Goal: Find specific page/section: Locate item on page

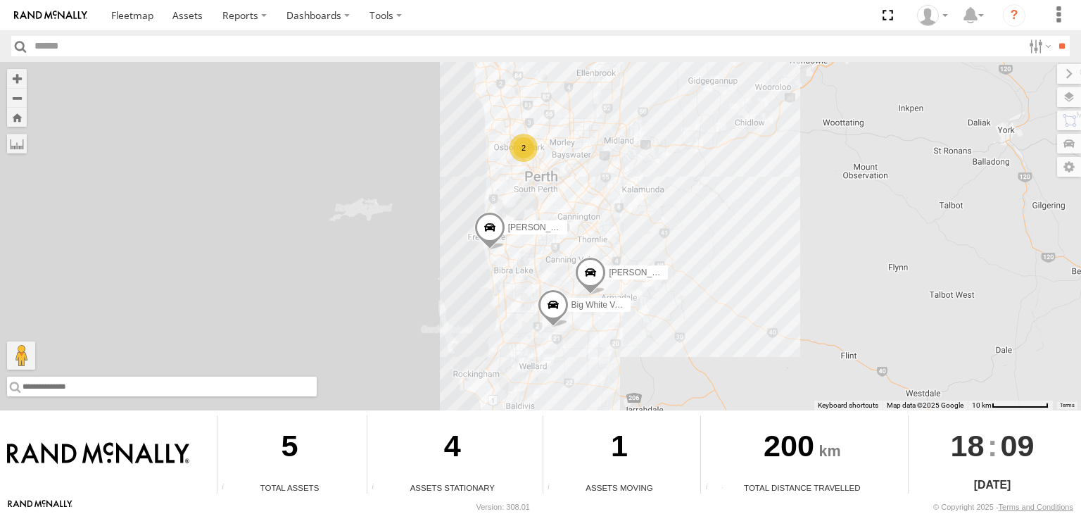
click at [41, 386] on input "text" at bounding box center [162, 387] width 310 height 20
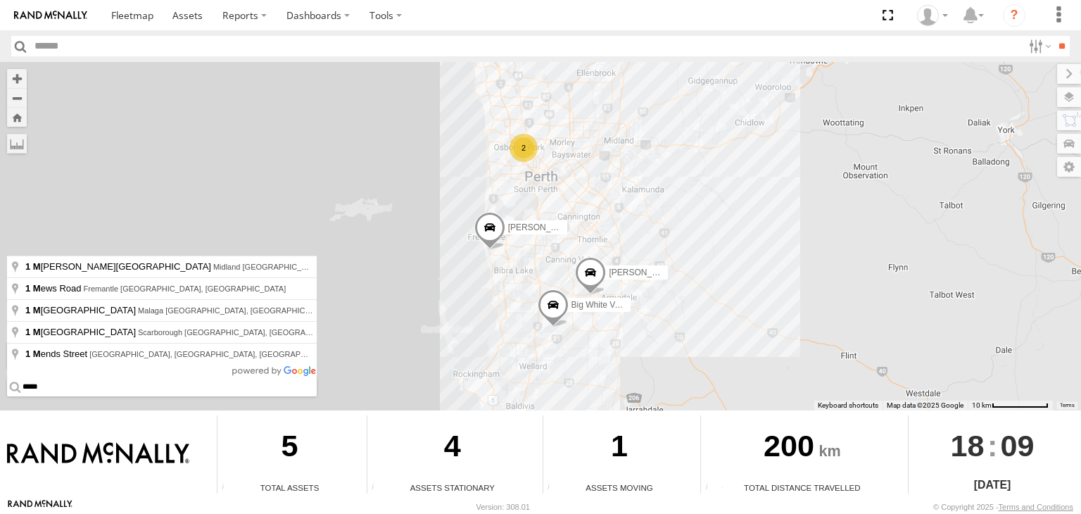
type input "******"
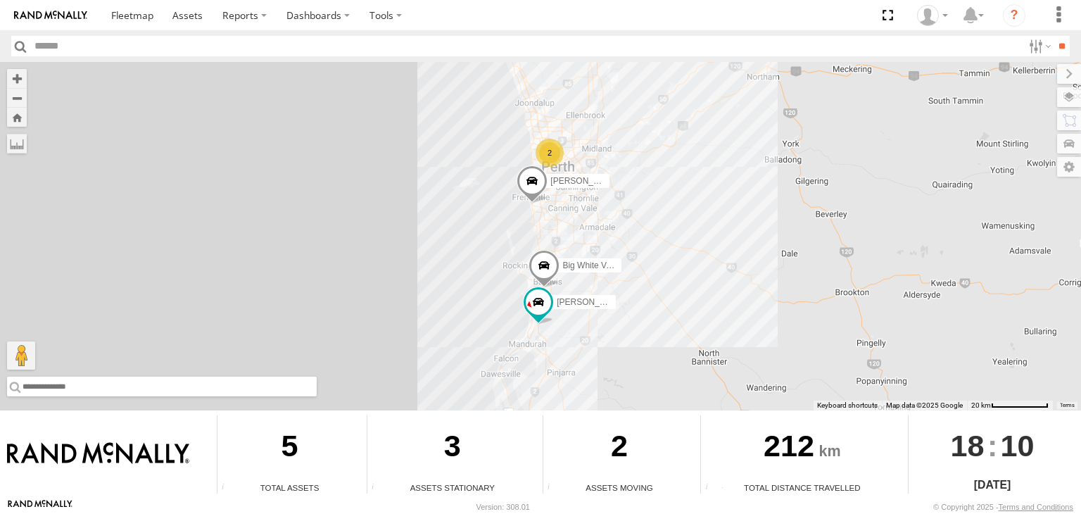
click at [41, 386] on input "text" at bounding box center [162, 387] width 310 height 20
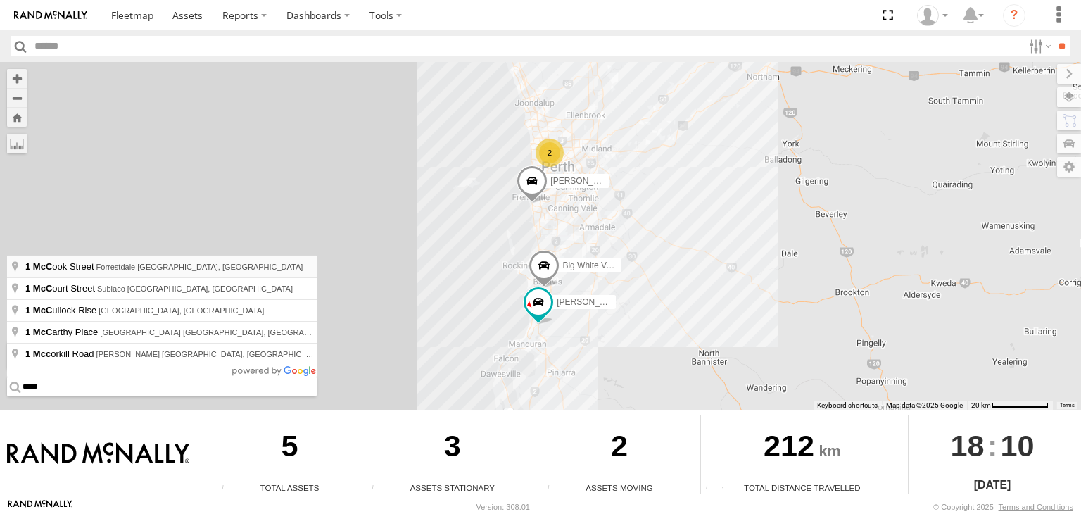
type input "**********"
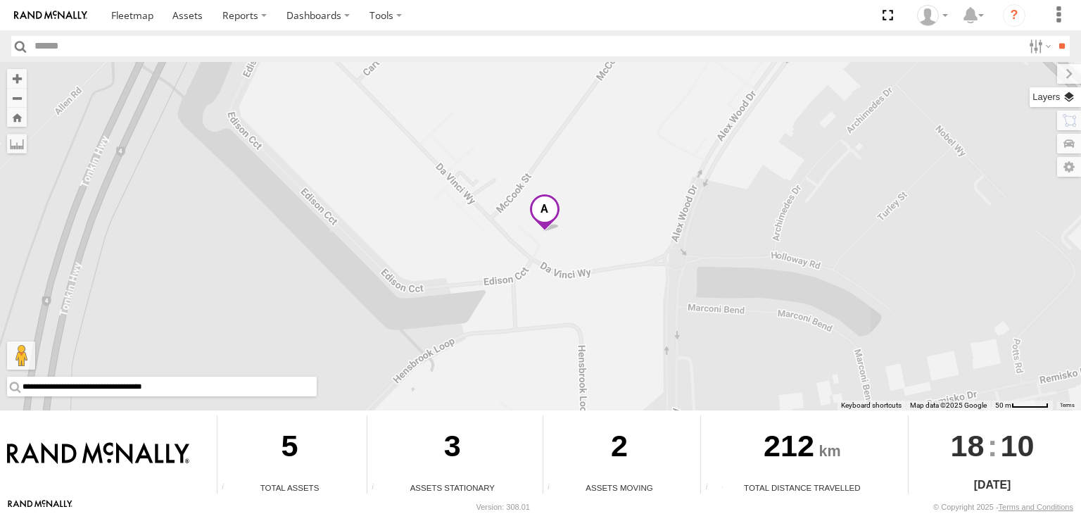
click at [1060, 102] on label at bounding box center [1055, 97] width 51 height 20
click at [0, 0] on span "Basemaps" at bounding box center [0, 0] width 0 height 0
click at [0, 0] on span "Satellite + Roadmap" at bounding box center [0, 0] width 0 height 0
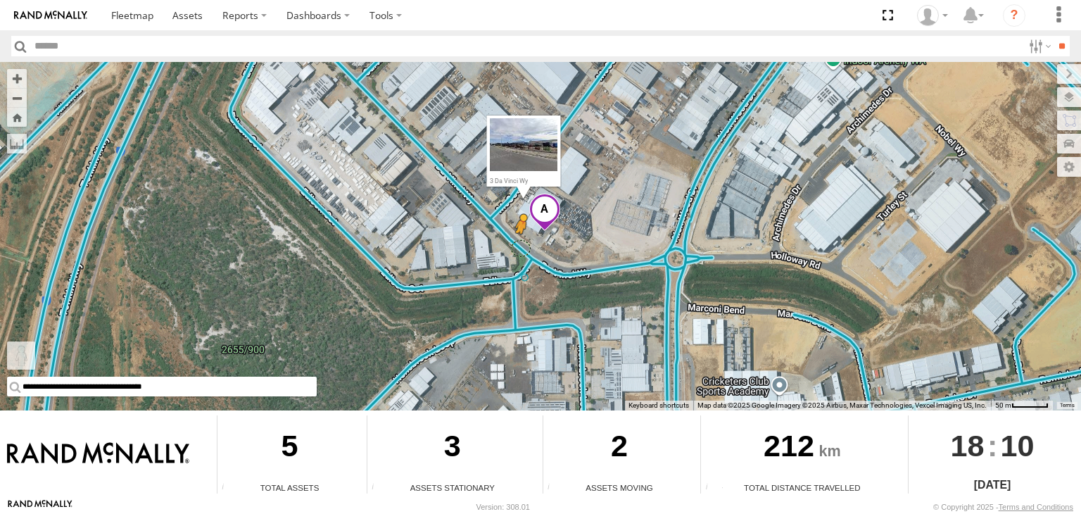
drag, startPoint x: 23, startPoint y: 358, endPoint x: 523, endPoint y: 246, distance: 512.7
click at [523, 246] on div "**********" at bounding box center [540, 236] width 1081 height 348
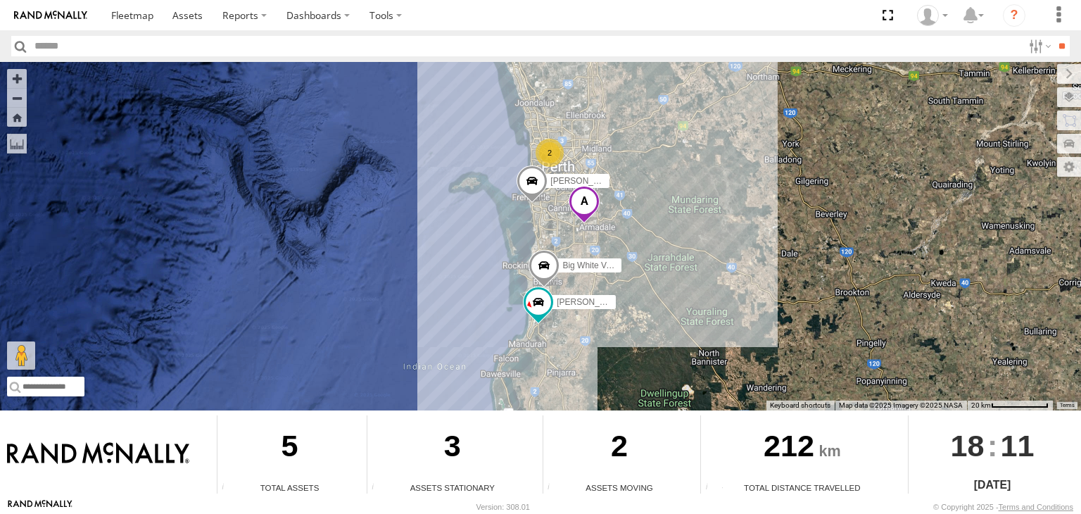
click at [588, 206] on span at bounding box center [584, 205] width 31 height 38
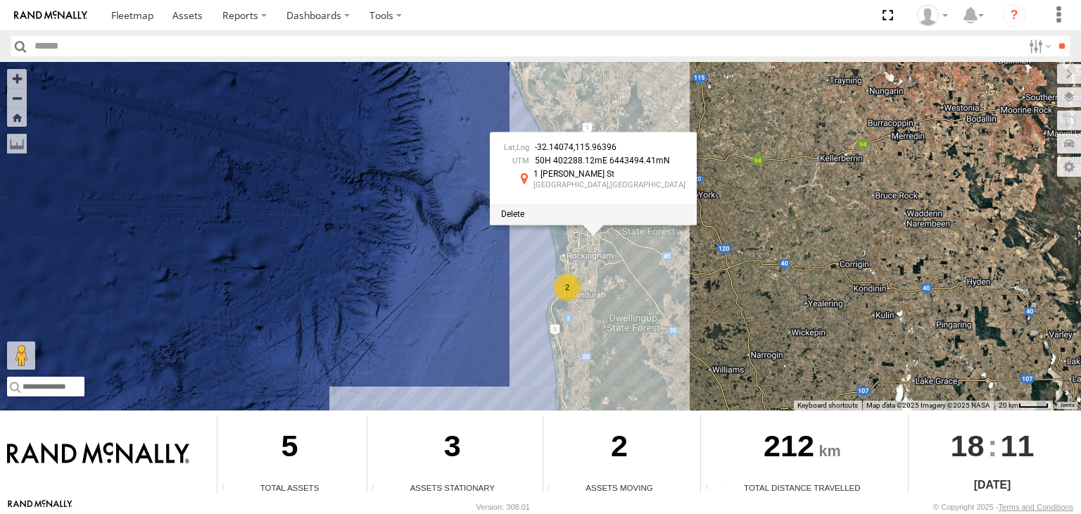
click at [646, 203] on div at bounding box center [593, 213] width 207 height 21
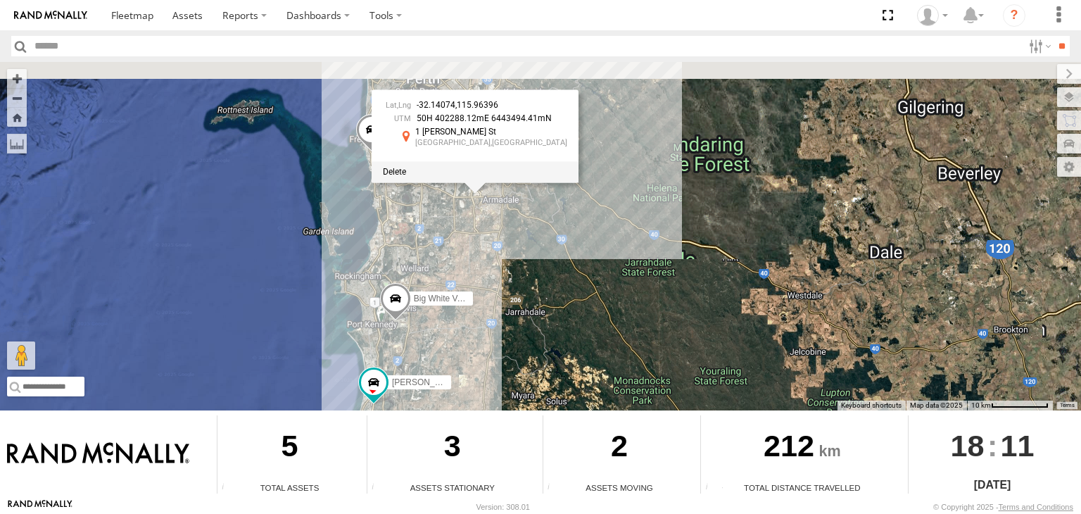
drag, startPoint x: 232, startPoint y: 185, endPoint x: 639, endPoint y: 284, distance: 418.6
click at [639, 284] on div "Chris V9 -32.14074 , 115.96396 50H 402288.12mE 6443494.41mN 1 McCook St Forrest…" at bounding box center [540, 236] width 1081 height 348
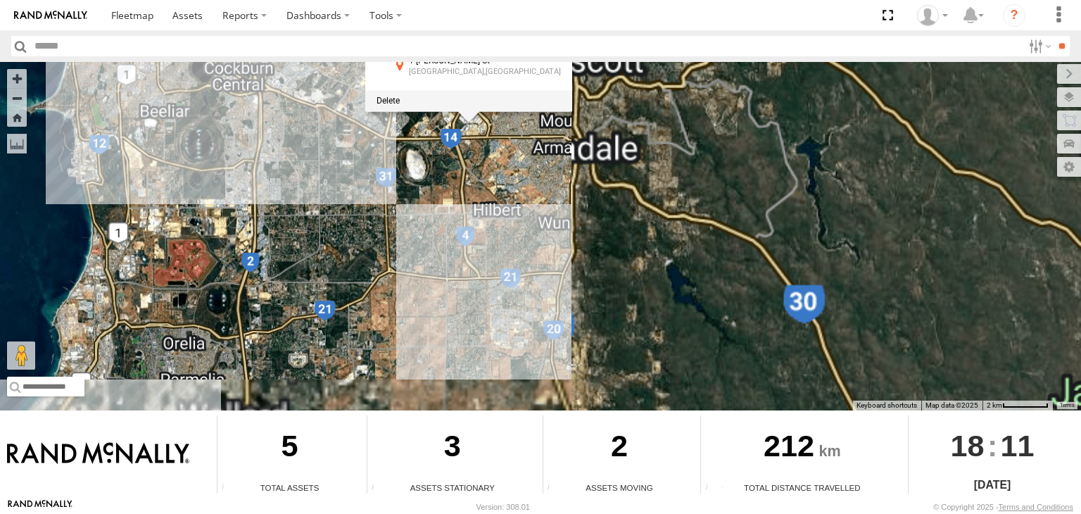
drag, startPoint x: 629, startPoint y: 256, endPoint x: 613, endPoint y: 232, distance: 27.9
click at [628, 254] on div "Chris V9 -32.14074 , 115.96396 50H 402288.12mE 6443494.41mN 1 McCook St Forrest…" at bounding box center [540, 236] width 1081 height 348
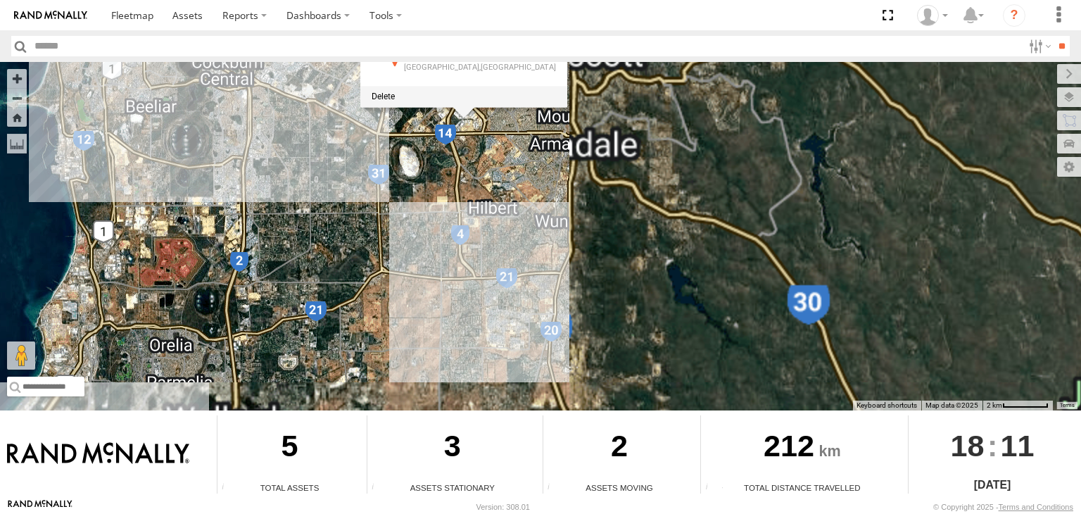
click at [535, 141] on div "Chris V9 -32.14074 , 115.96396 50H 402288.12mE 6443494.41mN 1 McCook St Forrest…" at bounding box center [540, 236] width 1081 height 348
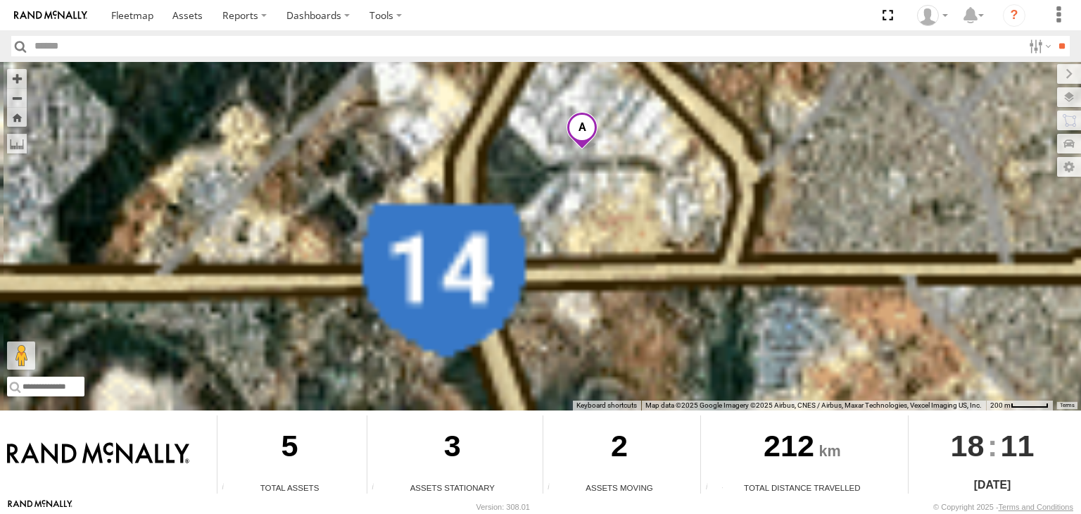
drag, startPoint x: 583, startPoint y: 258, endPoint x: 583, endPoint y: 279, distance: 21.1
click at [583, 279] on div "Chris V9 Audrey V6 Big White Van (Jay)" at bounding box center [540, 236] width 1081 height 348
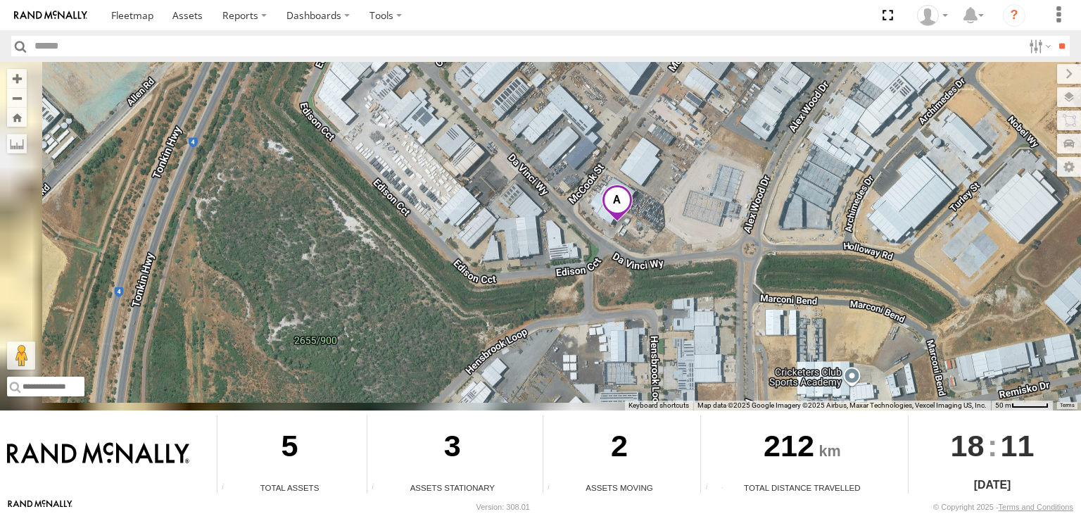
drag, startPoint x: 653, startPoint y: 280, endPoint x: 648, endPoint y: 396, distance: 116.3
click at [651, 405] on div "Chris V9 Audrey V6 Big White Van (Jay) Keyboard shortcuts Map Data Map data ©20…" at bounding box center [540, 236] width 1081 height 348
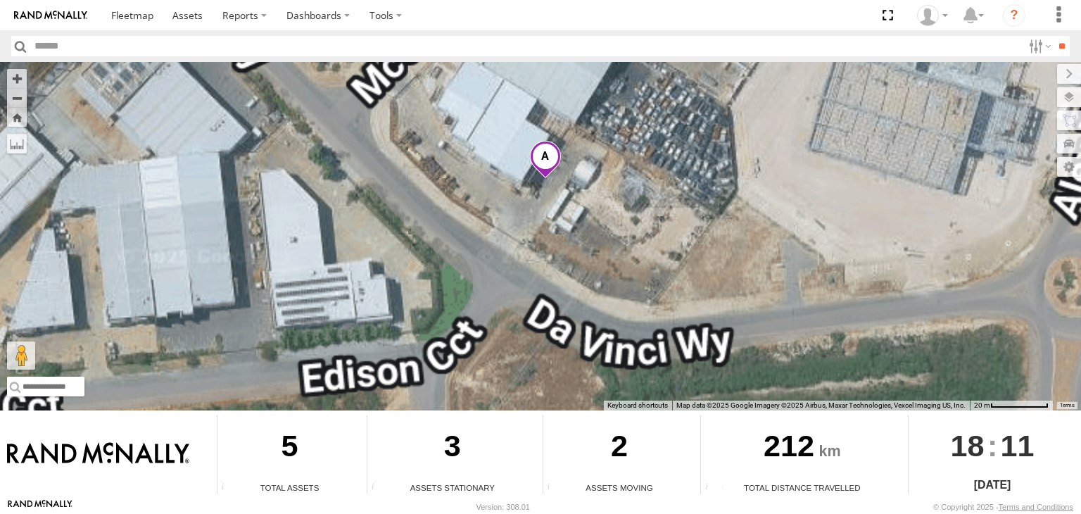
drag, startPoint x: 586, startPoint y: 128, endPoint x: 585, endPoint y: 200, distance: 71.8
click at [585, 200] on div "Chris V9 Audrey V6 Big White Van (Jay)" at bounding box center [540, 236] width 1081 height 348
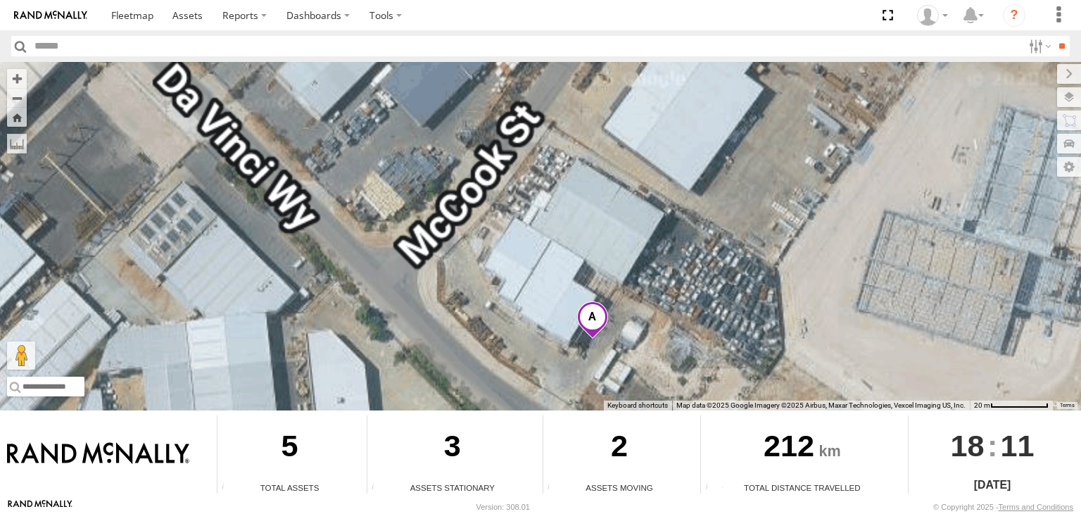
drag, startPoint x: 586, startPoint y: 232, endPoint x: 630, endPoint y: 384, distance: 157.7
click at [630, 384] on div "Chris V9 Audrey V6 Big White Van (Jay)" at bounding box center [540, 236] width 1081 height 348
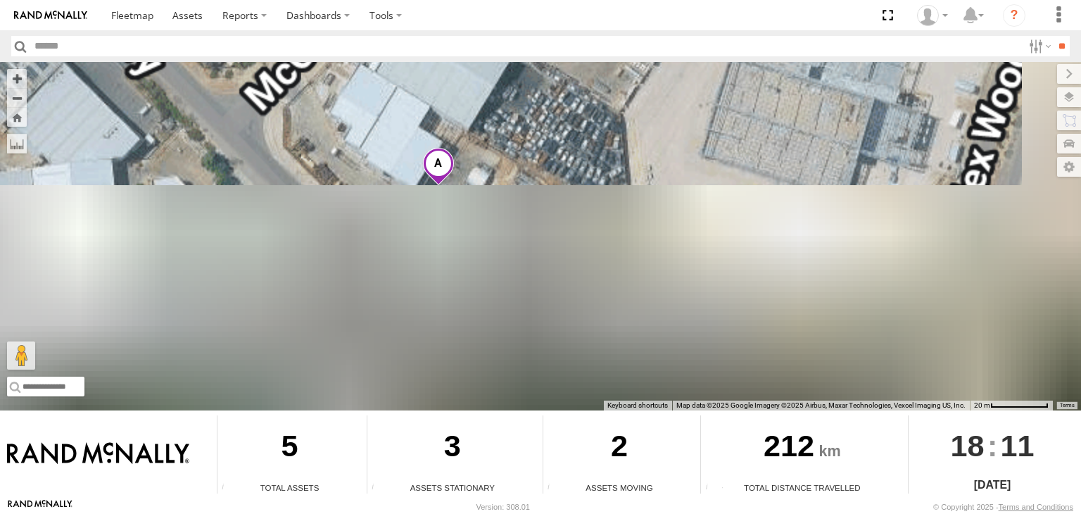
drag, startPoint x: 630, startPoint y: 384, endPoint x: 473, endPoint y: 229, distance: 220.0
click at [473, 229] on div "Chris V9 Audrey V6 Big White Van (Jay)" at bounding box center [540, 236] width 1081 height 348
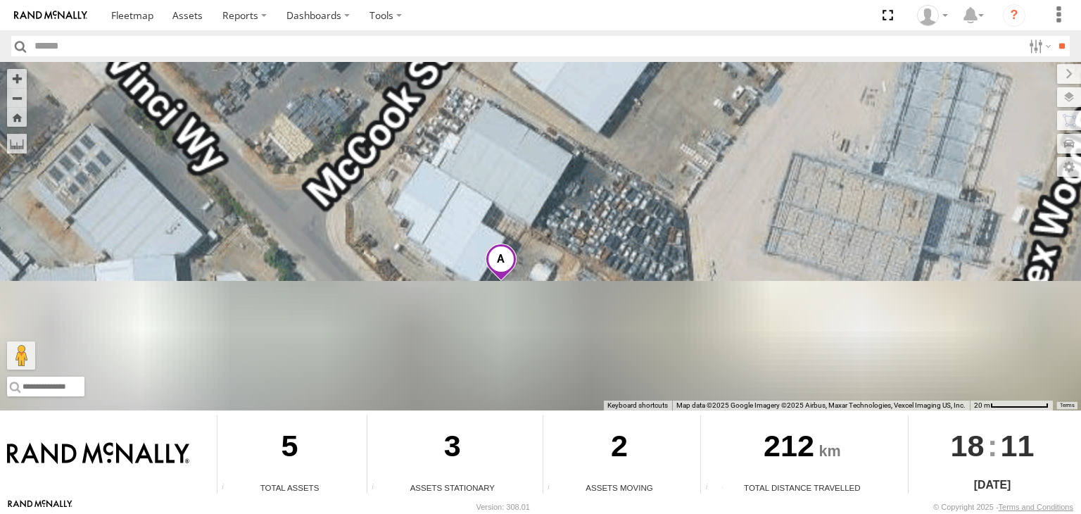
drag, startPoint x: 532, startPoint y: 166, endPoint x: 592, endPoint y: 257, distance: 108.7
click at [592, 257] on div "Chris V9 Audrey V6 Big White Van (Jay)" at bounding box center [540, 236] width 1081 height 348
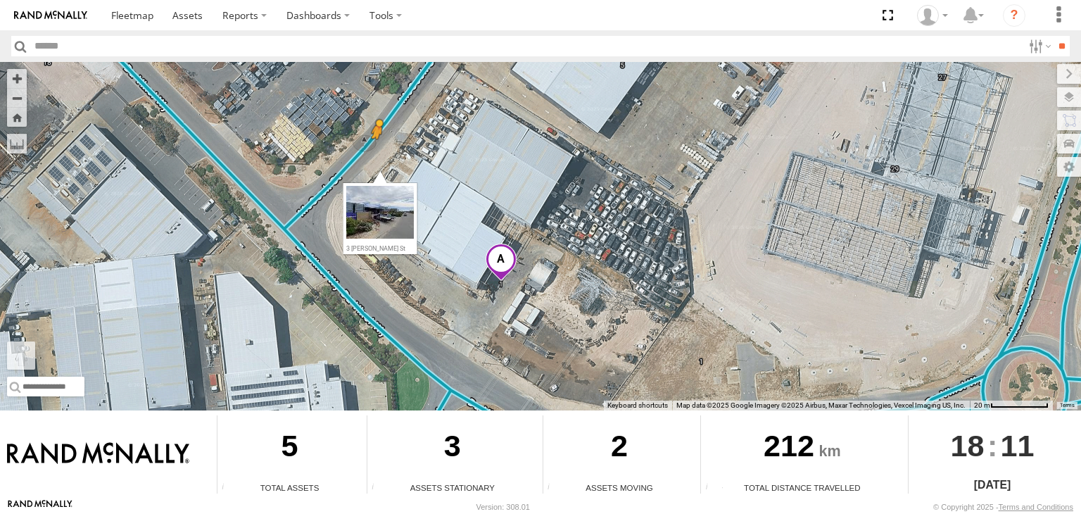
drag, startPoint x: 27, startPoint y: 358, endPoint x: 377, endPoint y: 152, distance: 406.7
click at [377, 152] on div "Chris V9 Audrey V6 Big White Van (Jay) To activate drag with keyboard, press Al…" at bounding box center [540, 236] width 1081 height 348
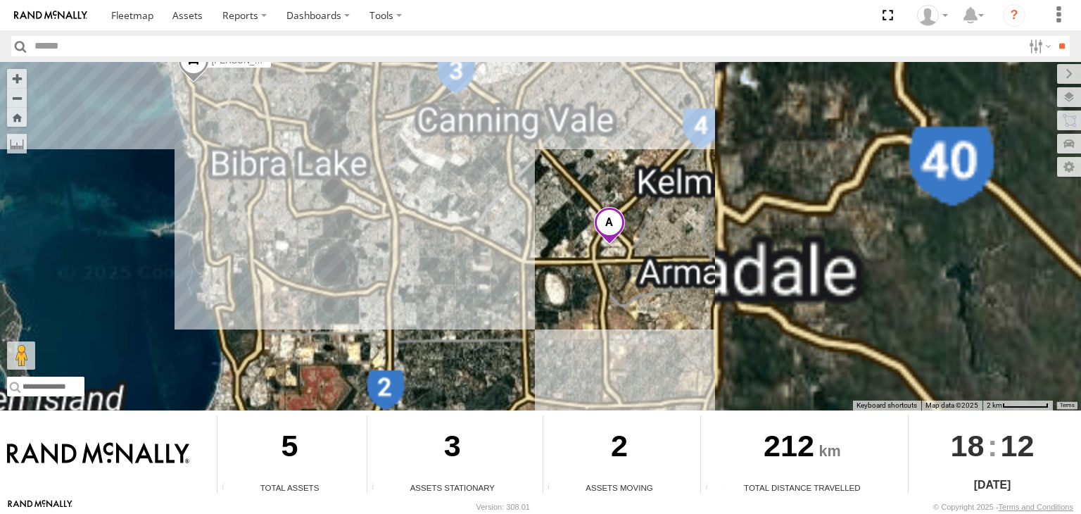
drag, startPoint x: 607, startPoint y: 301, endPoint x: 616, endPoint y: 209, distance: 92.6
click at [619, 180] on div "Audrey V6 Big White Van (Jay) Chris V9" at bounding box center [540, 236] width 1081 height 348
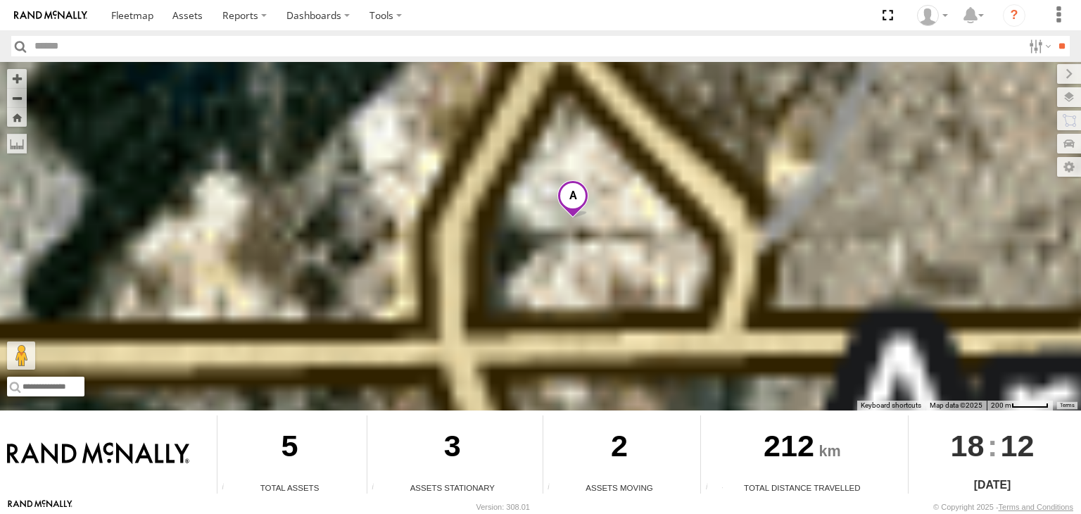
drag, startPoint x: 626, startPoint y: 305, endPoint x: 617, endPoint y: 163, distance: 142.5
click at [617, 163] on div "Audrey V6 Big White Van (Jay) Chris V9" at bounding box center [540, 236] width 1081 height 348
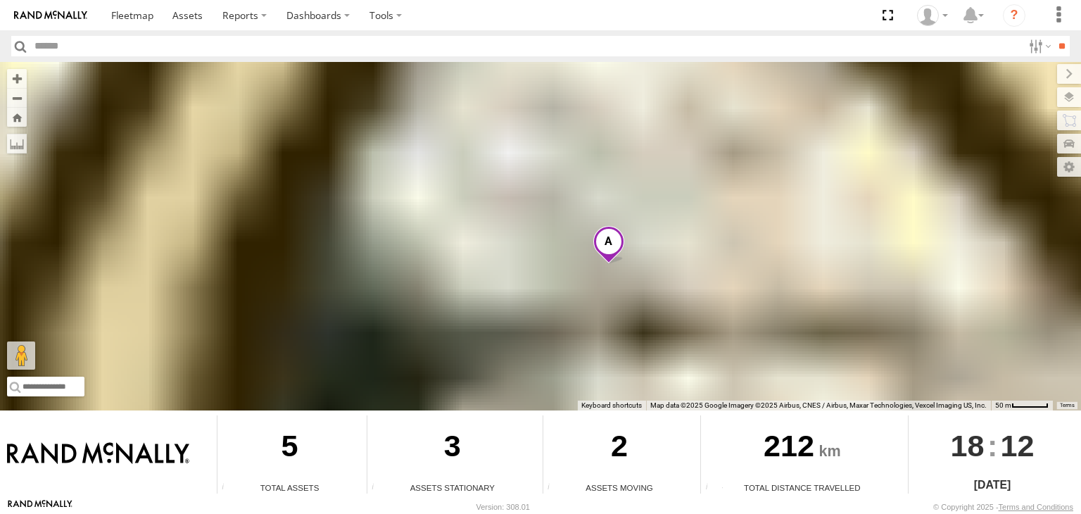
drag, startPoint x: 610, startPoint y: 148, endPoint x: 634, endPoint y: 251, distance: 106.1
click at [634, 251] on div "Audrey V6 Big White Van (Jay) Chris V9" at bounding box center [540, 236] width 1081 height 348
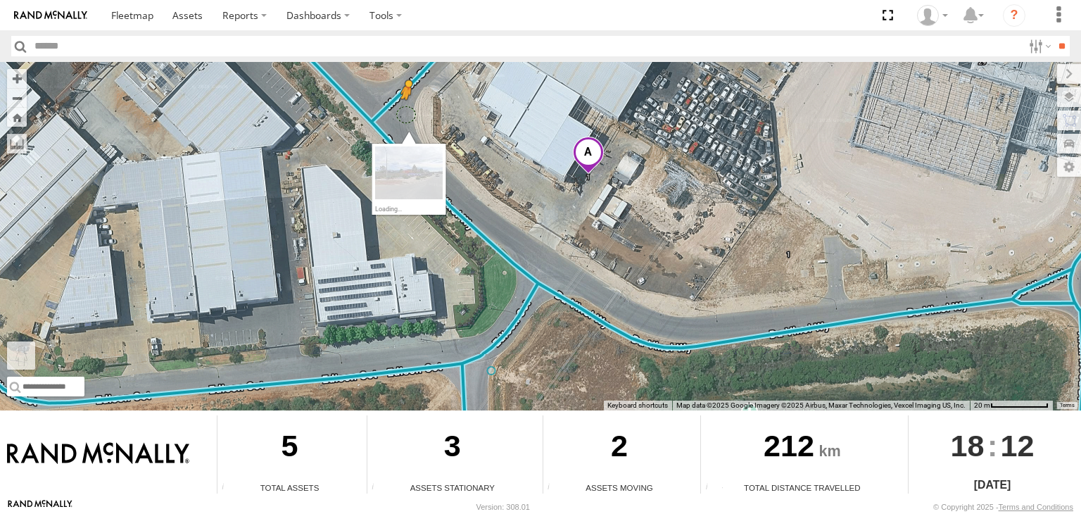
drag, startPoint x: 25, startPoint y: 358, endPoint x: 408, endPoint y: 113, distance: 453.6
click at [408, 113] on div "Audrey V6 Big White Van (Jay) Chris V9 To activate drag with keyboard, press Al…" at bounding box center [540, 236] width 1081 height 348
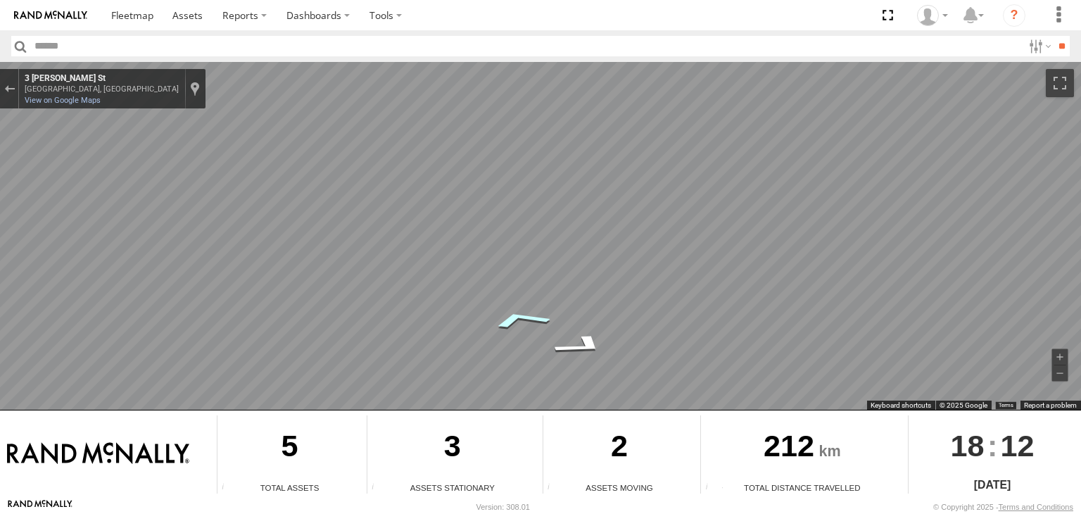
click at [519, 318] on icon "Go Northeast, McCook St" at bounding box center [520, 319] width 103 height 29
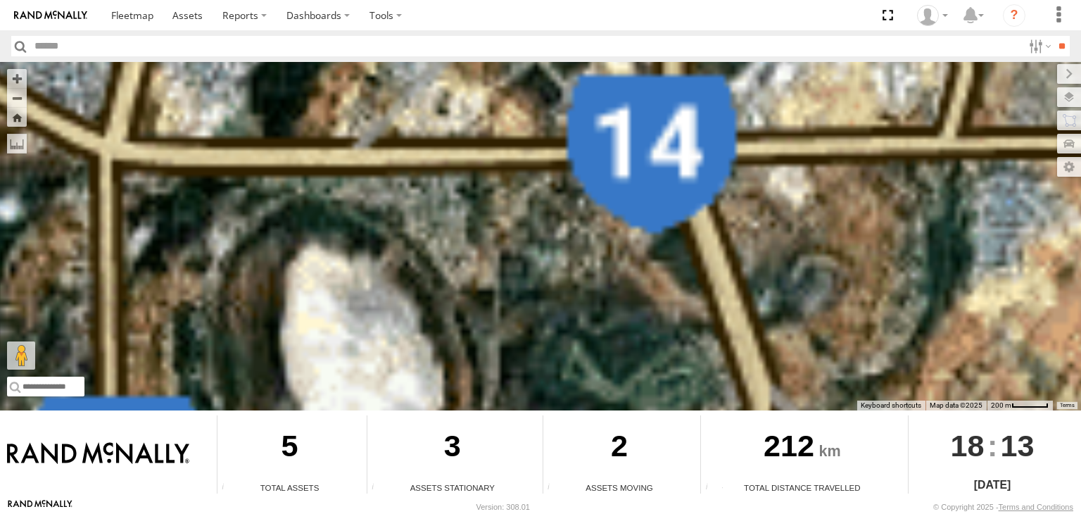
drag, startPoint x: 713, startPoint y: 144, endPoint x: 622, endPoint y: 462, distance: 330.9
click at [622, 462] on div "To navigate the map with touch gestures double-tap and hold your finger on the …" at bounding box center [540, 280] width 1081 height 436
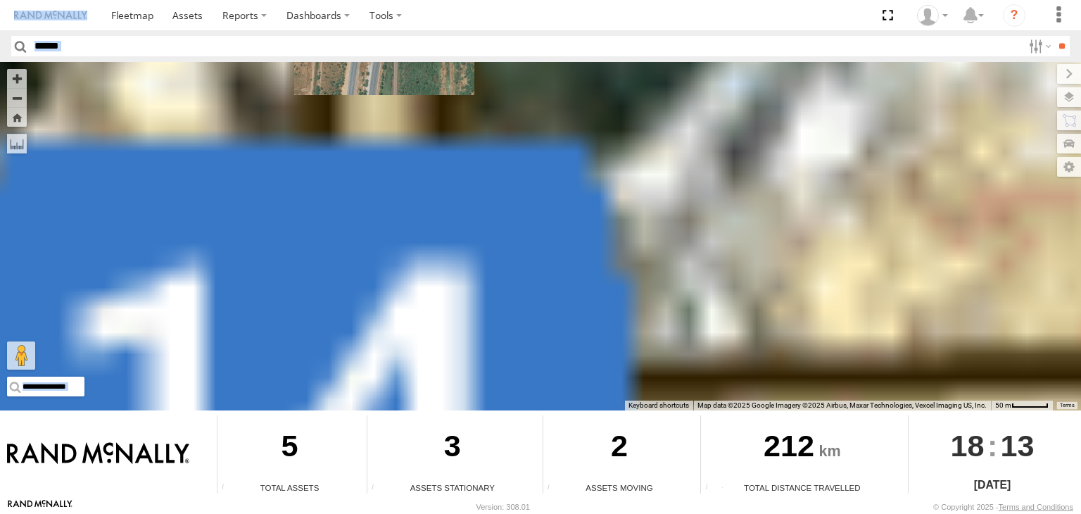
drag, startPoint x: 833, startPoint y: 194, endPoint x: 717, endPoint y: 389, distance: 226.0
click at [722, 401] on body "?" at bounding box center [540, 257] width 1081 height 514
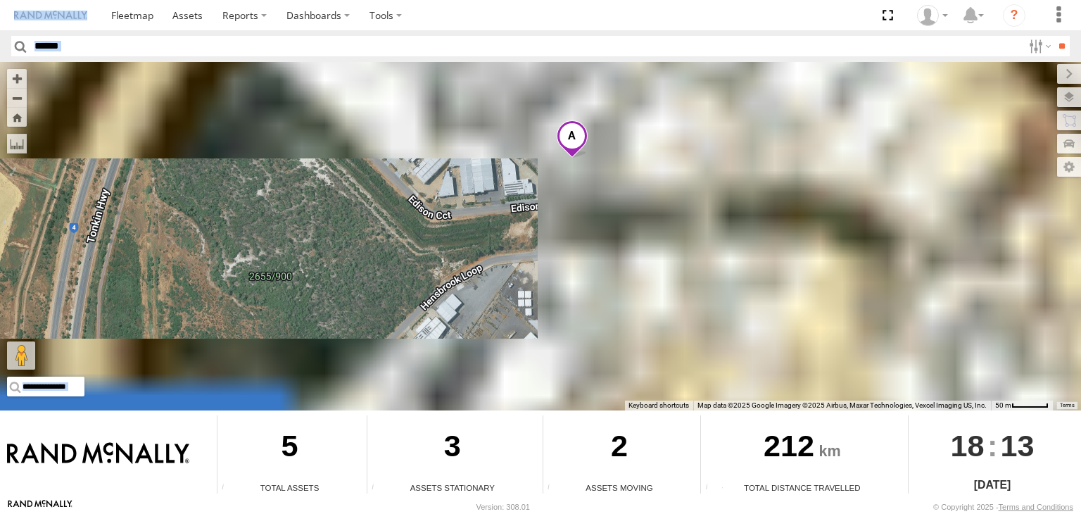
drag, startPoint x: 805, startPoint y: 82, endPoint x: 507, endPoint y: 330, distance: 387.8
click at [507, 330] on div "Audrey V6 Big White Van (Jay) Chris V9" at bounding box center [540, 236] width 1081 height 348
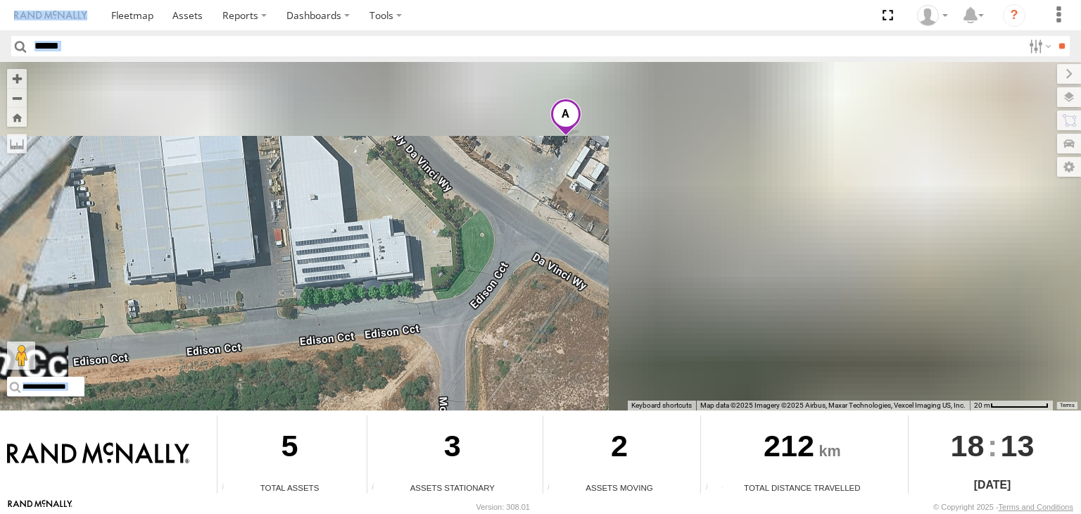
drag, startPoint x: 539, startPoint y: 186, endPoint x: 527, endPoint y: 221, distance: 37.2
click at [445, 325] on div "Audrey V6 Big White Van (Jay) Chris V9" at bounding box center [540, 236] width 1081 height 348
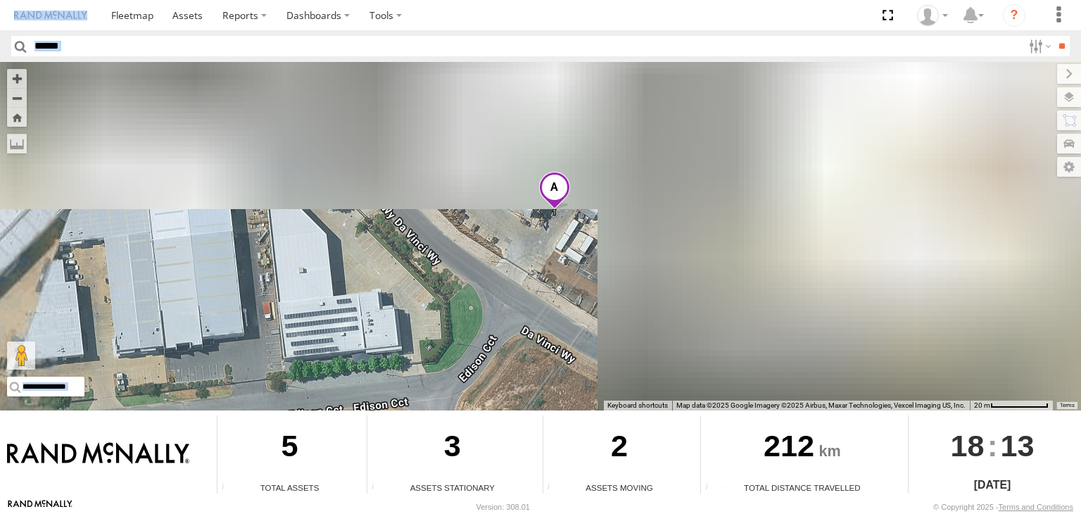
drag, startPoint x: 579, startPoint y: 173, endPoint x: 569, endPoint y: 249, distance: 76.7
click at [569, 249] on div "Audrey V6 Big White Van (Jay) Chris V9" at bounding box center [540, 236] width 1081 height 348
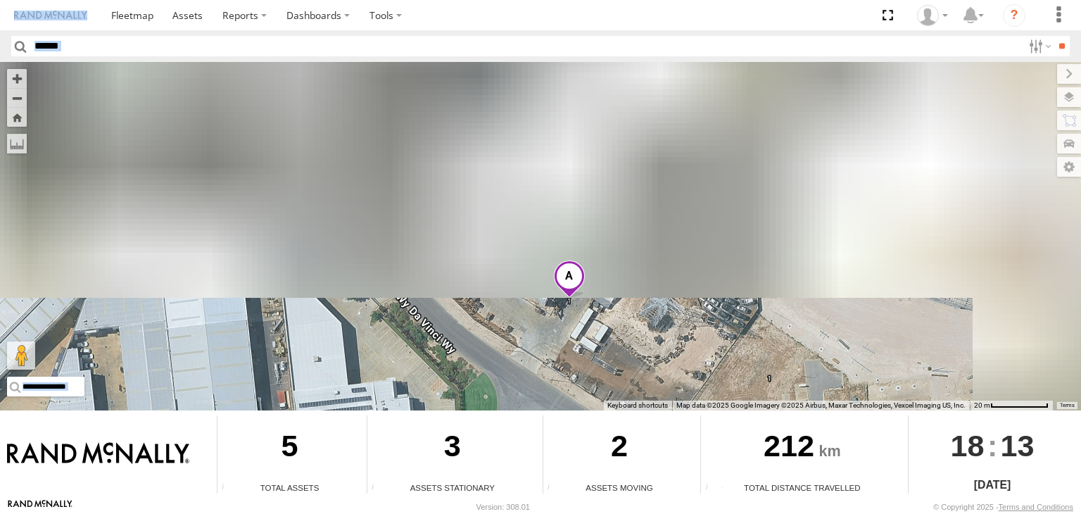
drag, startPoint x: 589, startPoint y: 313, endPoint x: 606, endPoint y: 403, distance: 91.7
click at [606, 403] on div "Audrey V6 Big White Van (Jay) Chris V9 Keyboard shortcuts Map Data Map data ©20…" at bounding box center [540, 236] width 1081 height 348
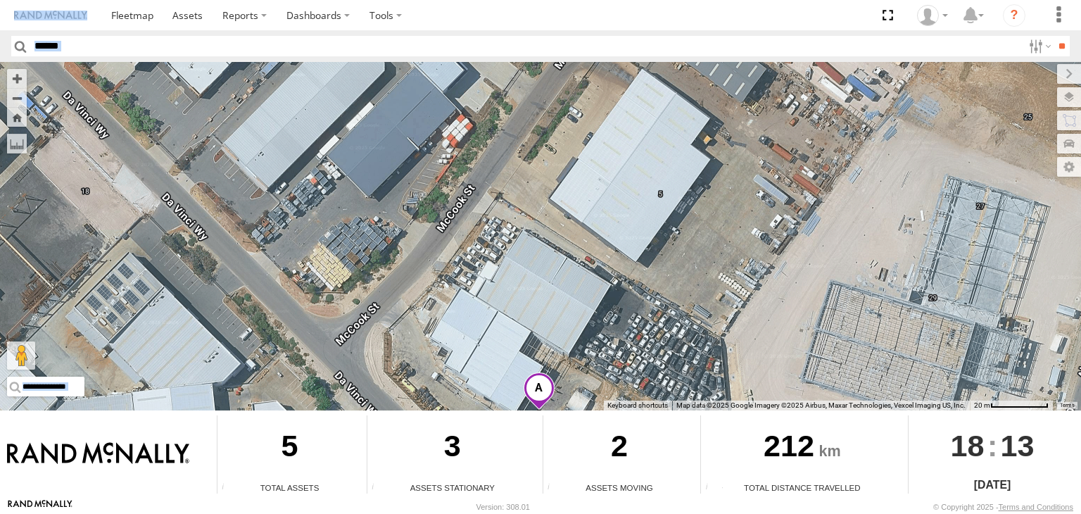
drag, startPoint x: 569, startPoint y: 208, endPoint x: 538, endPoint y: 319, distance: 115.6
click at [538, 319] on div "Audrey V6 Big White Van (Jay) Chris V9" at bounding box center [540, 236] width 1081 height 348
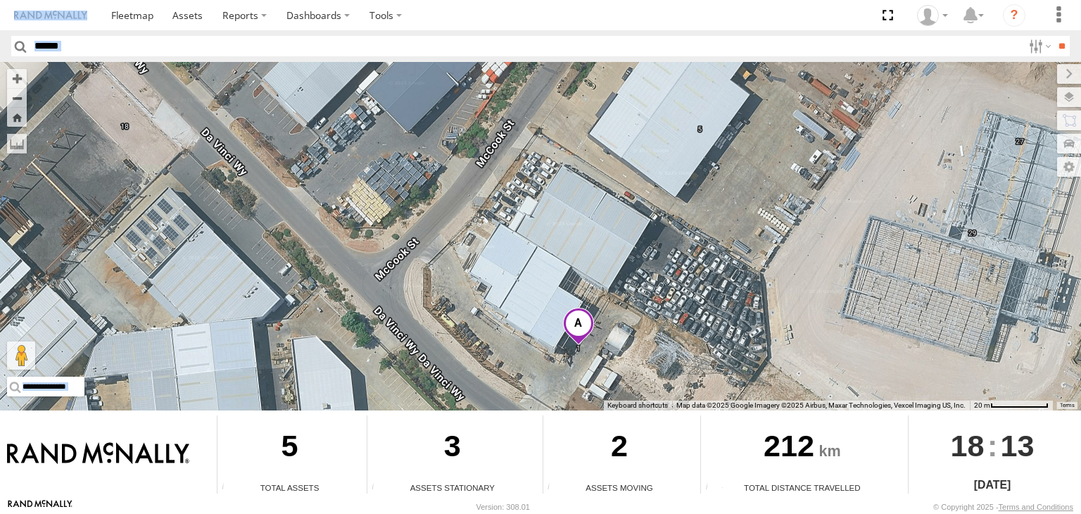
drag, startPoint x: 530, startPoint y: 310, endPoint x: 569, endPoint y: 244, distance: 77.0
click at [569, 244] on div "Audrey V6 Big White Van (Jay) Chris V9" at bounding box center [540, 236] width 1081 height 348
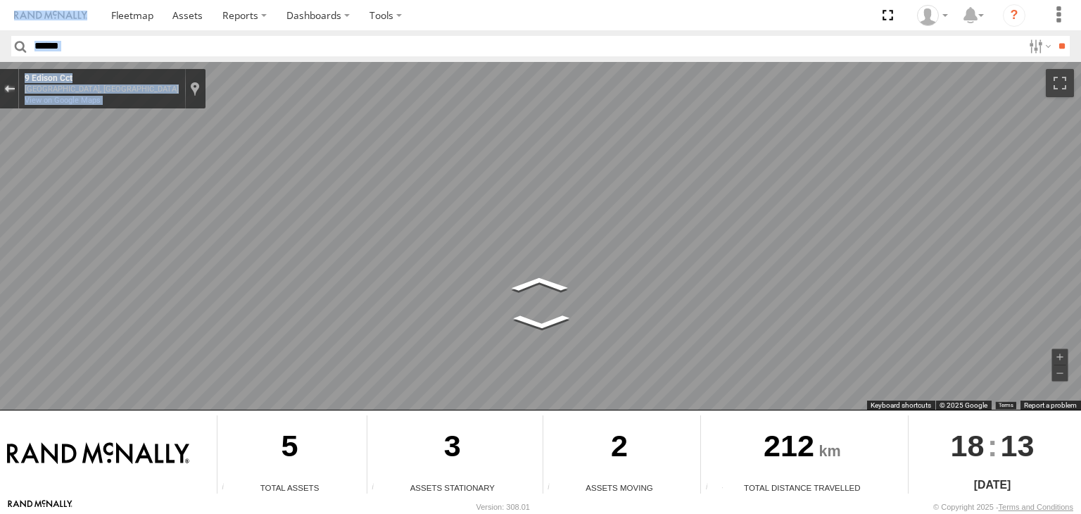
click at [7, 82] on button "Exit the Street View" at bounding box center [9, 89] width 18 height 19
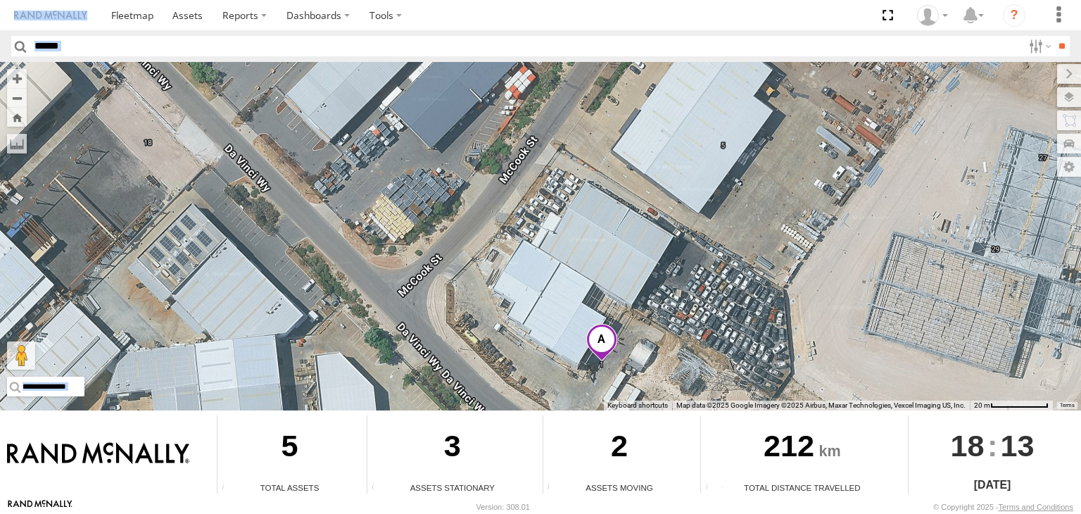
drag, startPoint x: 232, startPoint y: 199, endPoint x: 256, endPoint y: 215, distance: 29.5
click at [256, 215] on div "Audrey V6 Big White Van (Jay) Chris V9 Loading..." at bounding box center [540, 236] width 1081 height 348
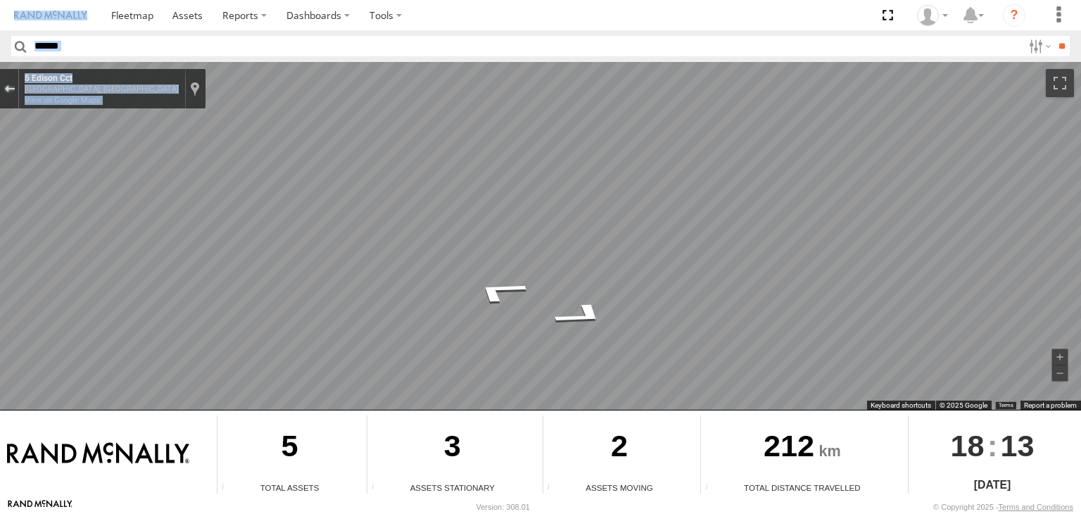
click at [0, 81] on button "Exit the Street View" at bounding box center [9, 89] width 18 height 19
click at [11, 80] on button "Exit the Street View" at bounding box center [9, 89] width 18 height 19
click at [17, 84] on button "Exit the Street View" at bounding box center [9, 89] width 18 height 19
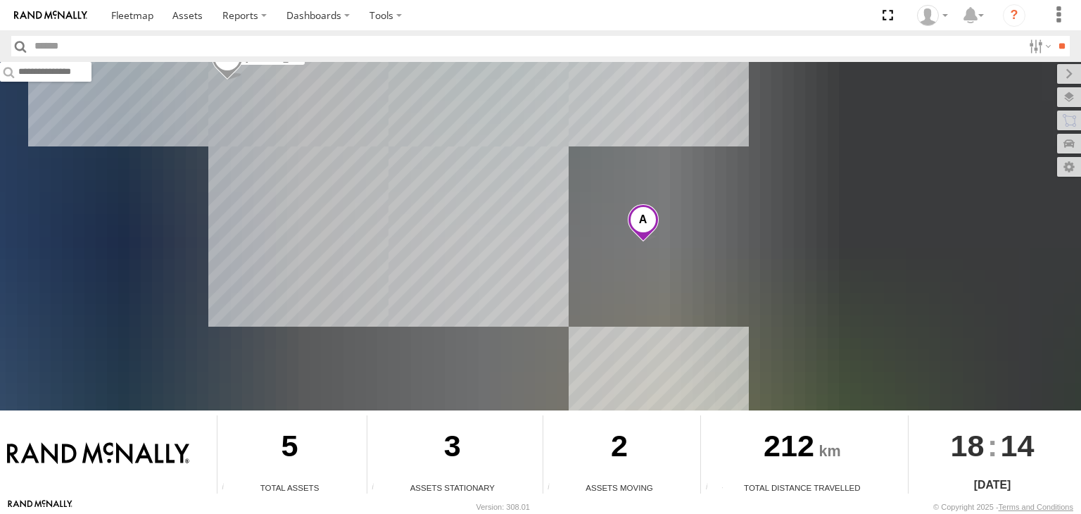
drag, startPoint x: 890, startPoint y: 270, endPoint x: 206, endPoint y: 435, distance: 704.6
click at [207, 436] on div "To navigate the map with touch gestures double-tap and hold your finger on the …" at bounding box center [540, 280] width 1081 height 436
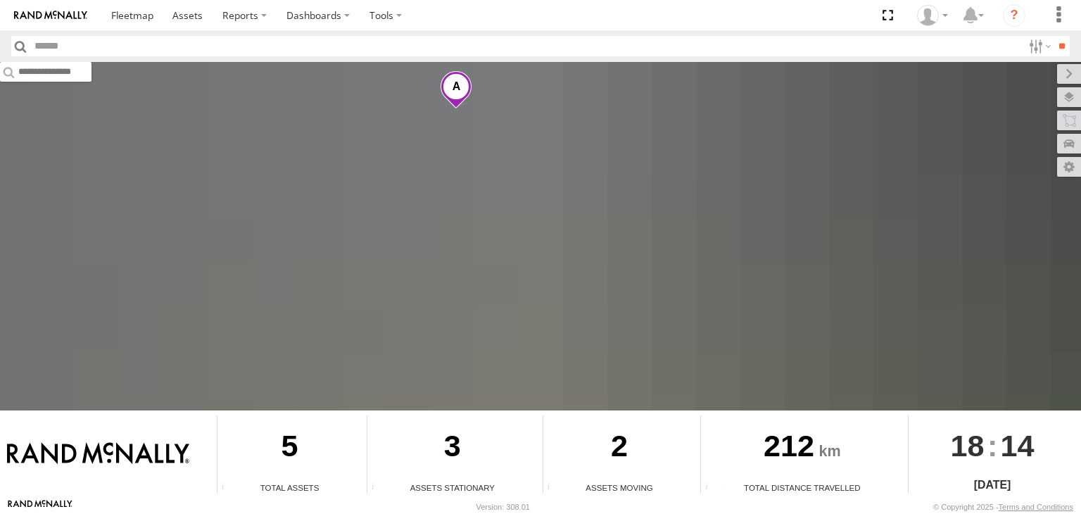
drag, startPoint x: 714, startPoint y: 212, endPoint x: 540, endPoint y: 161, distance: 181.1
click at [136, 237] on div "Big White Van ([PERSON_NAME]) [PERSON_NAME] V9" at bounding box center [540, 236] width 1081 height 348
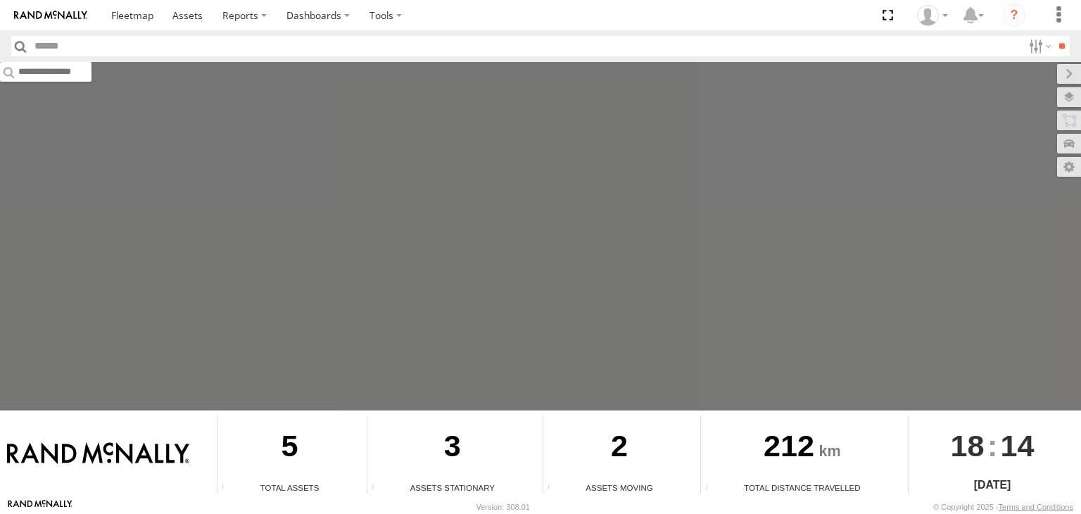
drag, startPoint x: 557, startPoint y: 223, endPoint x: 395, endPoint y: 448, distance: 276.8
click at [386, 470] on div "To navigate the map with touch gestures double-tap and hold your finger on the …" at bounding box center [540, 280] width 1081 height 436
drag, startPoint x: 549, startPoint y: 134, endPoint x: 473, endPoint y: 246, distance: 135.3
click at [473, 246] on div "Big White Van ([PERSON_NAME]) [PERSON_NAME] V9" at bounding box center [540, 236] width 1081 height 348
